Goal: Navigation & Orientation: Find specific page/section

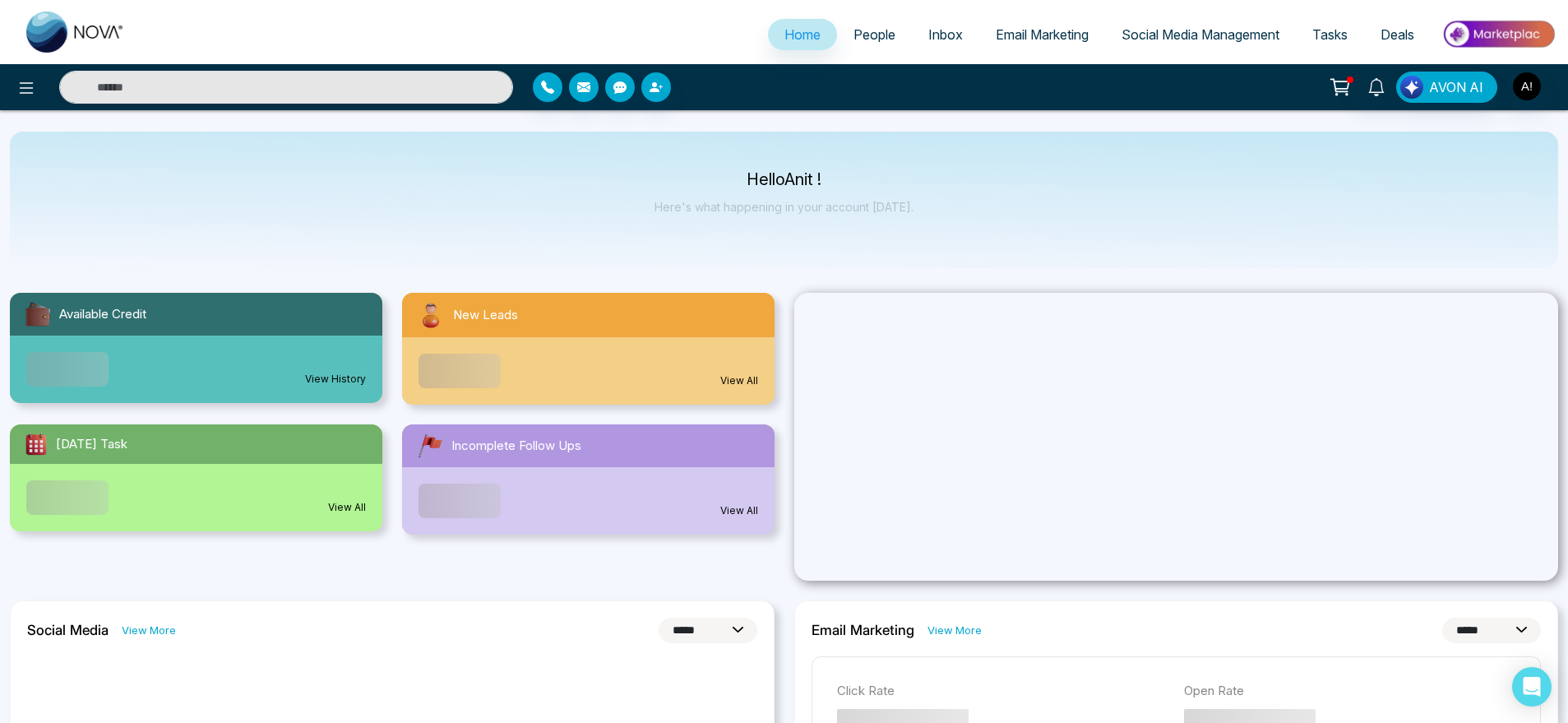
select select "*"
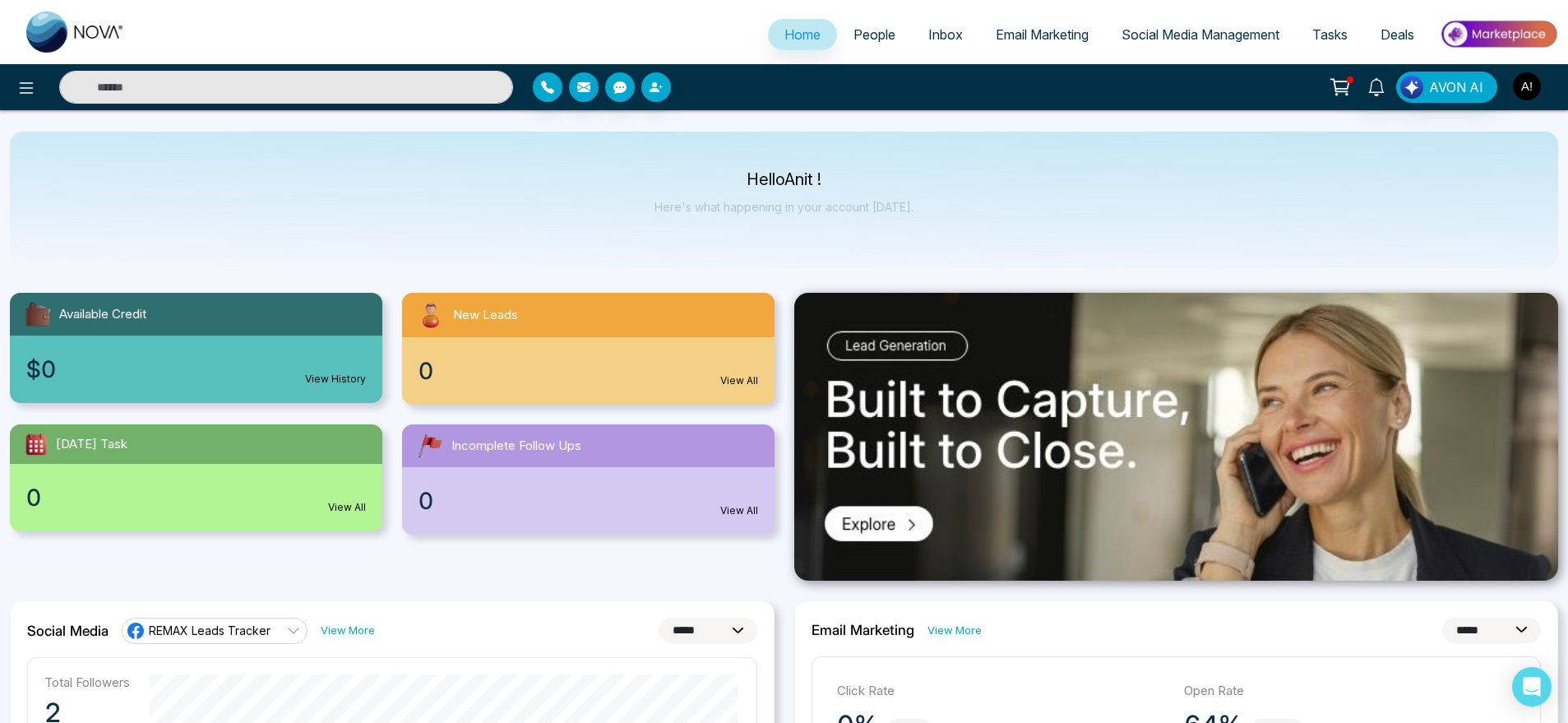
click at [1531, 77] on img "button" at bounding box center [1526, 86] width 28 height 28
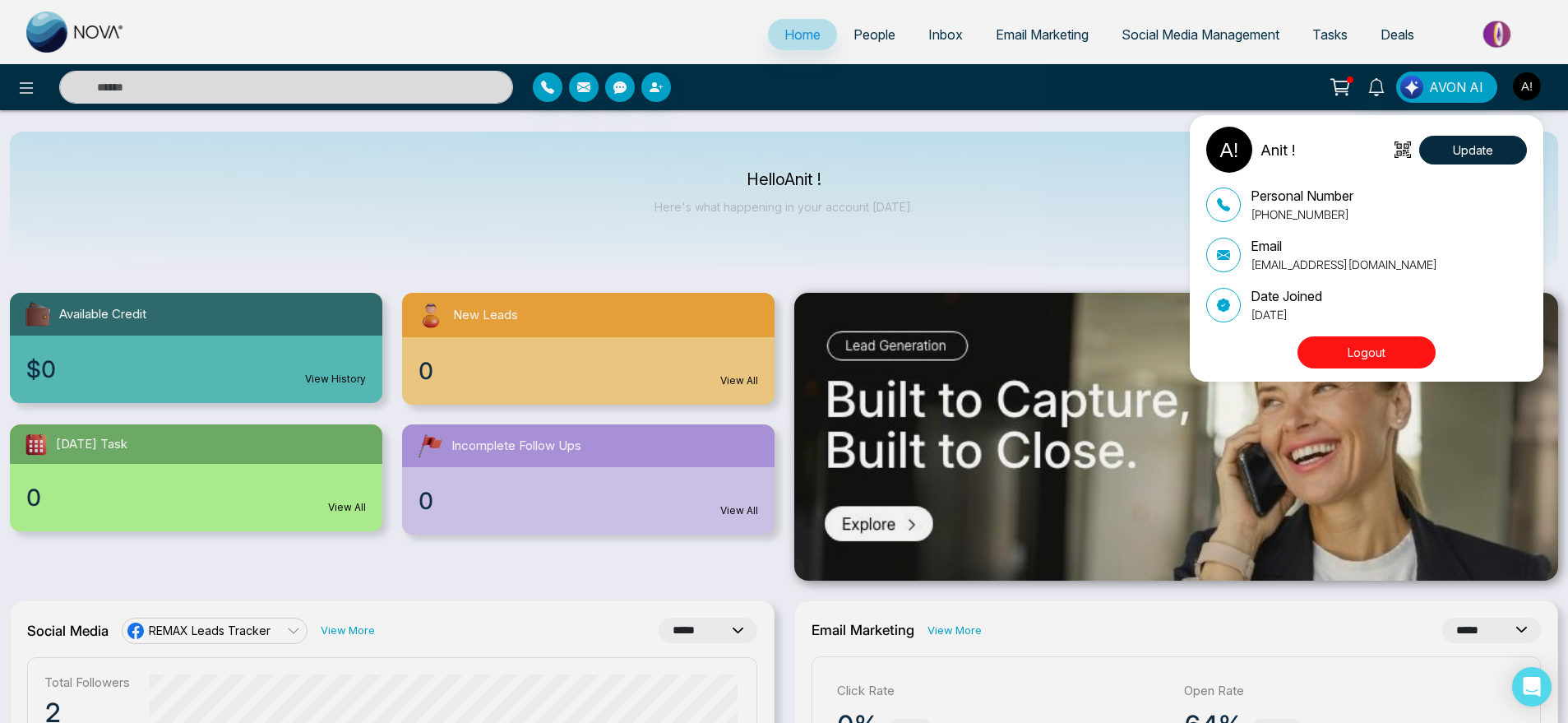
click at [930, 183] on div "Anit ! Update Personal Number +919930053035 Email anit@mmnovatech.com Date Join…" at bounding box center [784, 362] width 1568 height 723
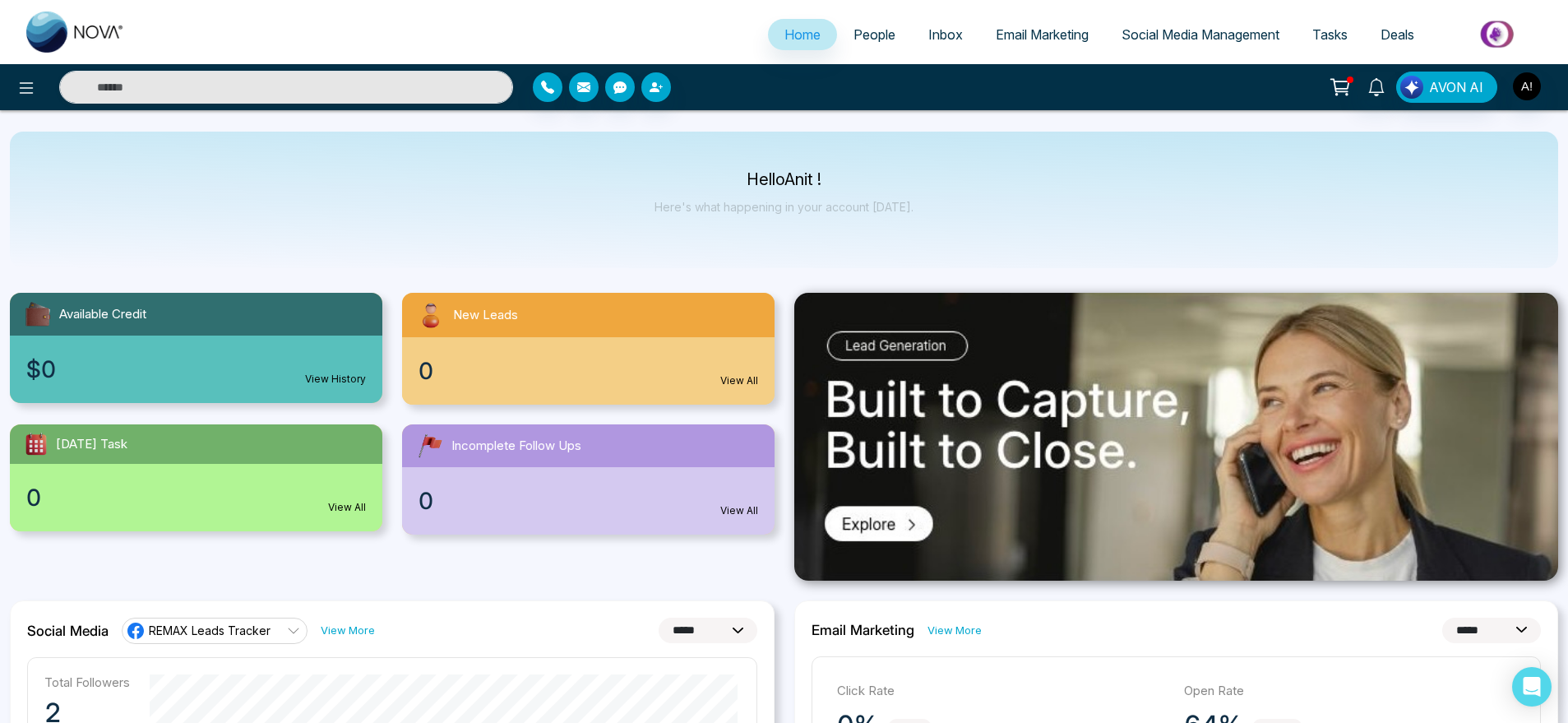
click at [9, 81] on div at bounding box center [261, 87] width 523 height 33
click at [19, 94] on icon at bounding box center [26, 88] width 20 height 20
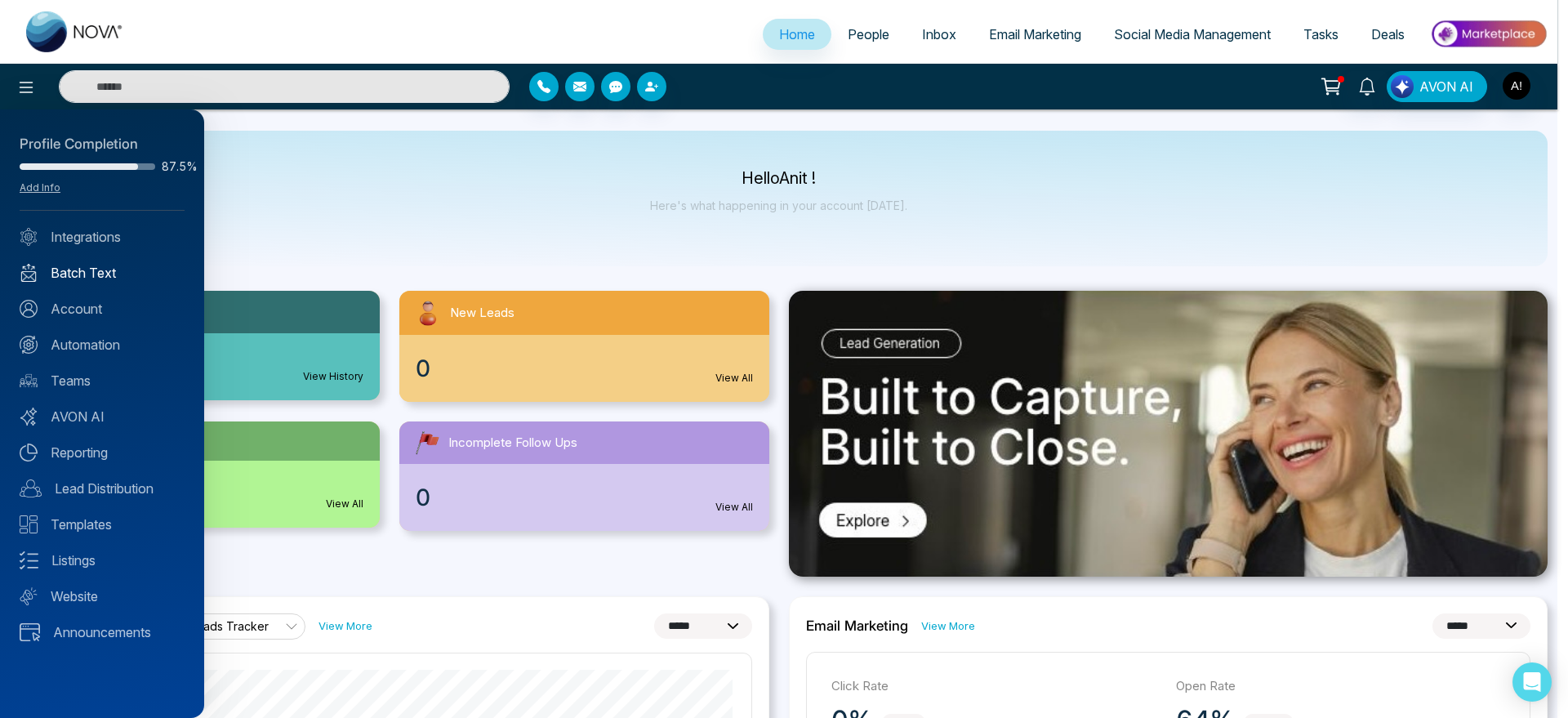
click at [108, 265] on link "Batch Text" at bounding box center [101, 272] width 165 height 19
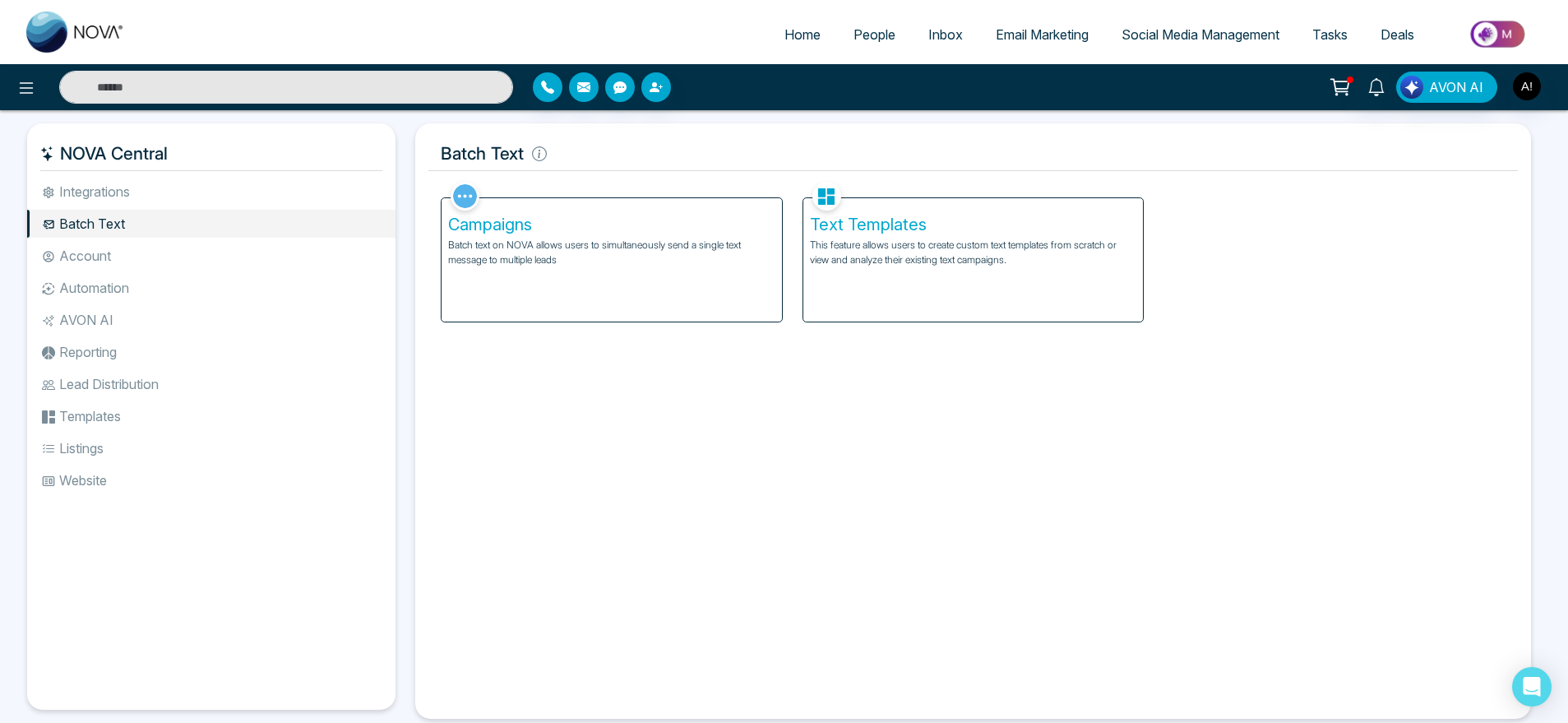
click at [525, 293] on div "Campaigns Batch text on NOVA allows users to simultaneously send a single text …" at bounding box center [611, 259] width 340 height 123
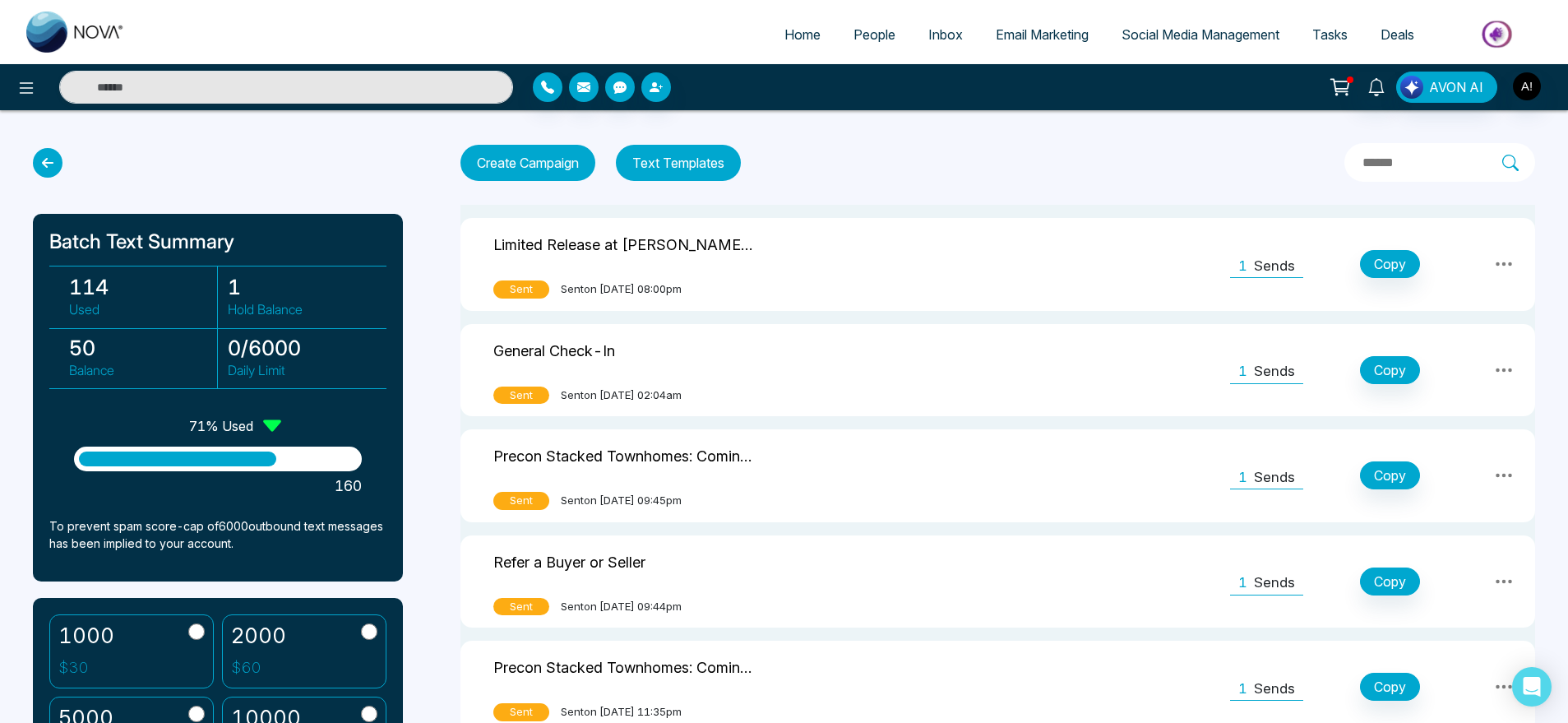
click at [855, 34] on span "People" at bounding box center [874, 34] width 42 height 16
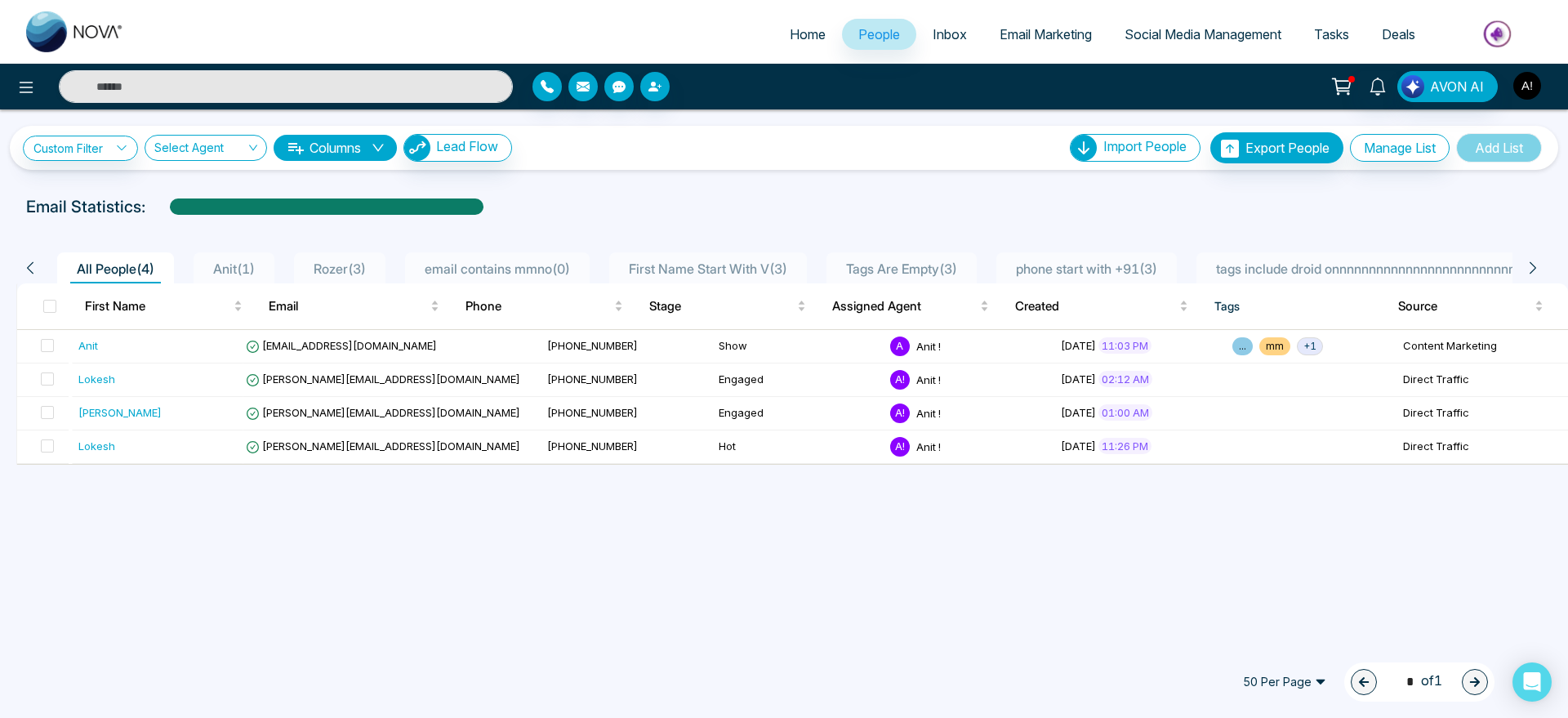
click at [1530, 81] on img "button" at bounding box center [1527, 85] width 28 height 28
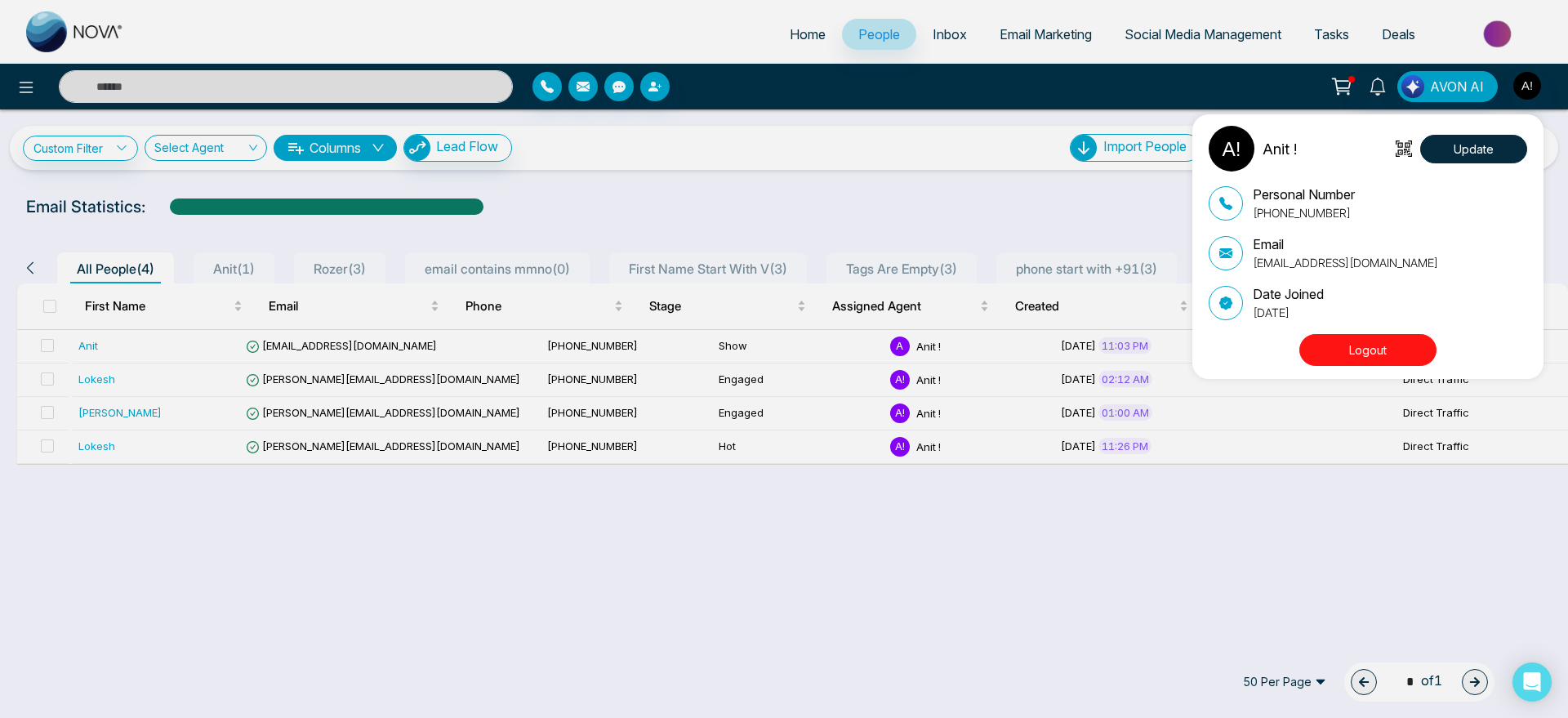
click at [1405, 351] on button "Logout" at bounding box center [1368, 350] width 137 height 32
